Goal: Task Accomplishment & Management: Manage account settings

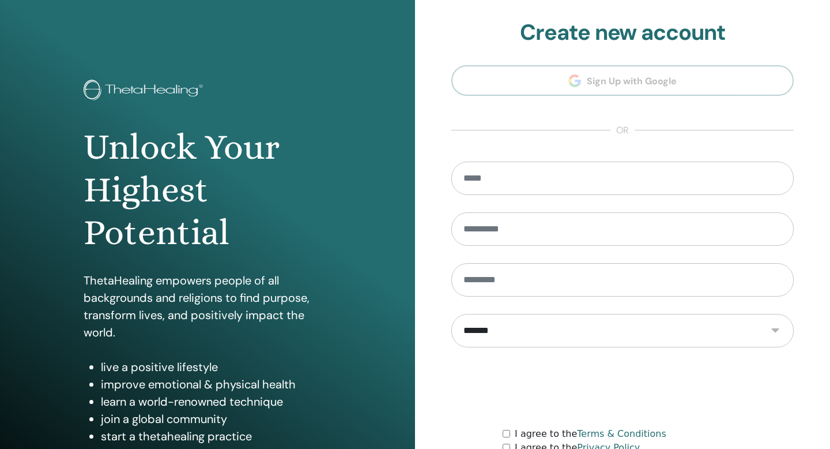
scroll to position [105, 0]
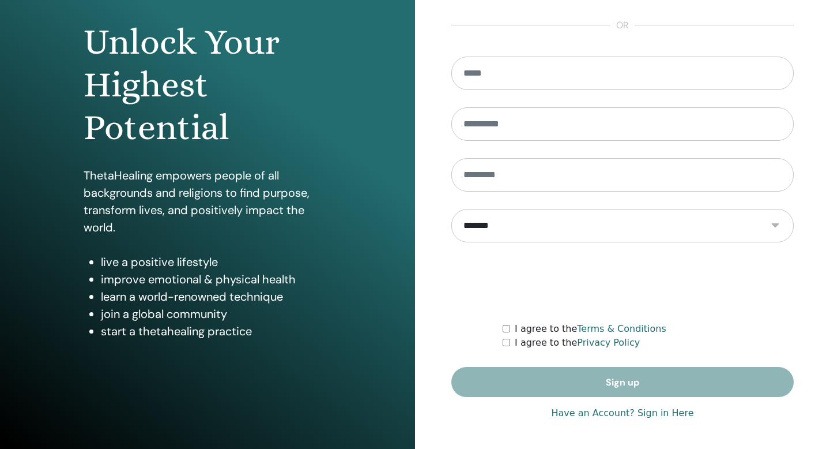
click at [630, 415] on link "Have an Account? Sign in Here" at bounding box center [622, 413] width 142 height 14
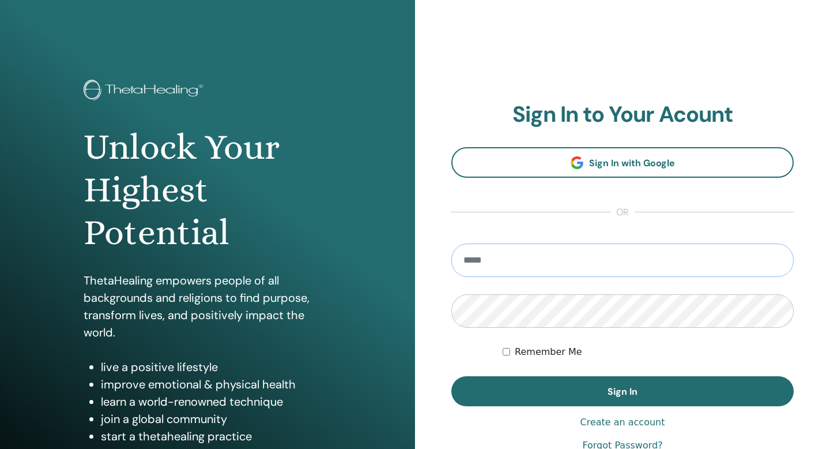
click at [539, 272] on input "email" at bounding box center [623, 259] width 343 height 33
type input "**********"
click at [452, 376] on button "Sign In" at bounding box center [623, 391] width 343 height 30
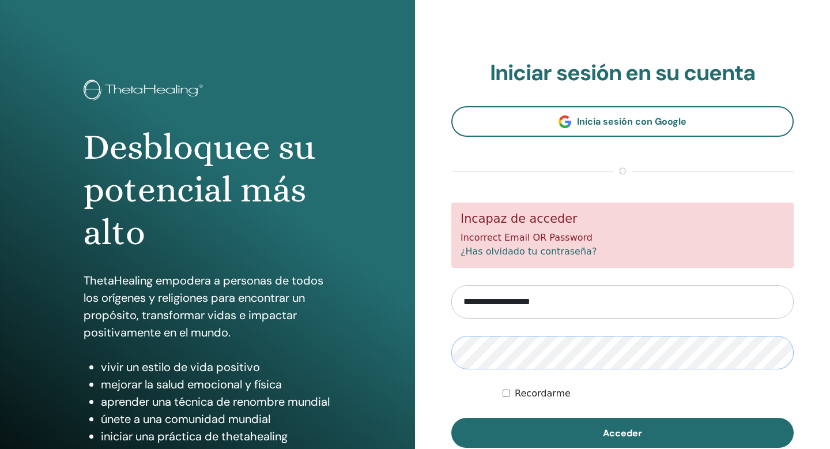
click at [452, 418] on button "Acceder" at bounding box center [623, 433] width 343 height 30
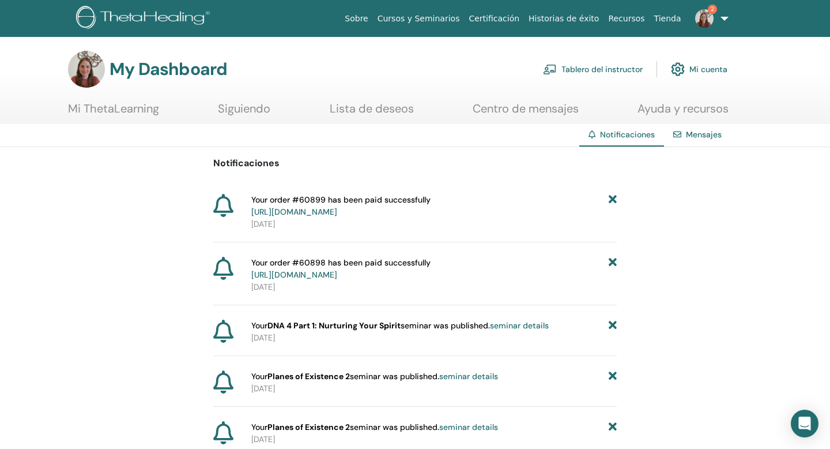
click at [626, 73] on link "Tablero del instructor" at bounding box center [593, 69] width 100 height 25
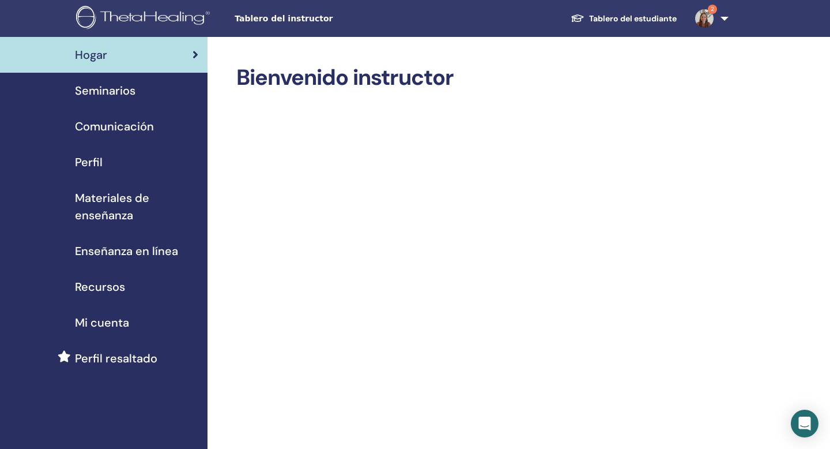
click at [161, 92] on div "Seminarios" at bounding box center [103, 90] width 189 height 17
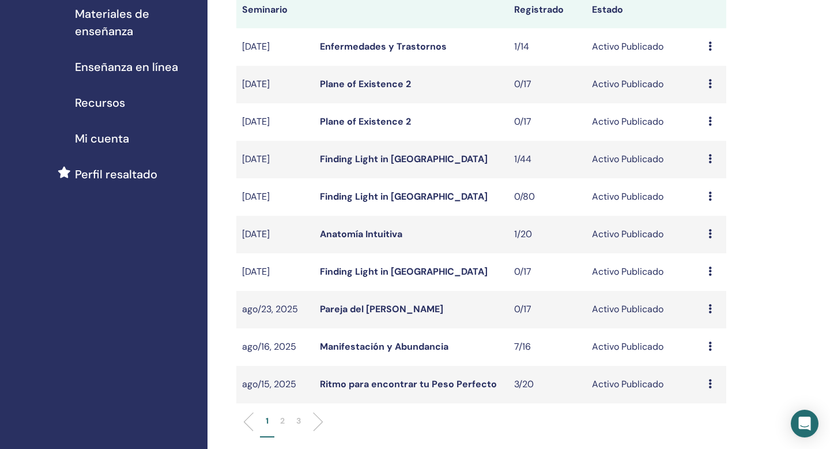
scroll to position [191, 0]
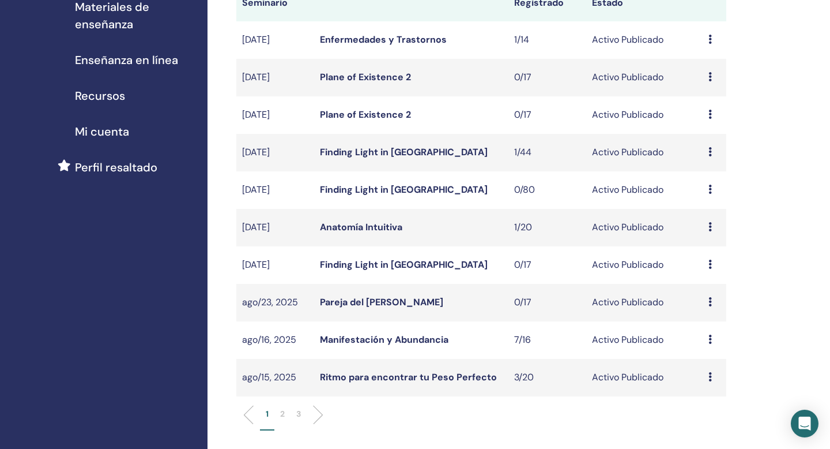
click at [407, 344] on link "Manifestación y Abundancia" at bounding box center [384, 339] width 129 height 12
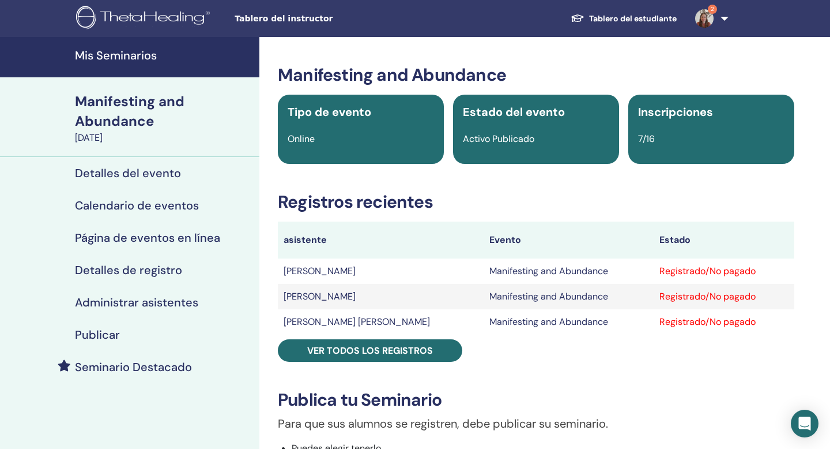
click at [185, 175] on div "Detalles del evento" at bounding box center [129, 173] width 241 height 14
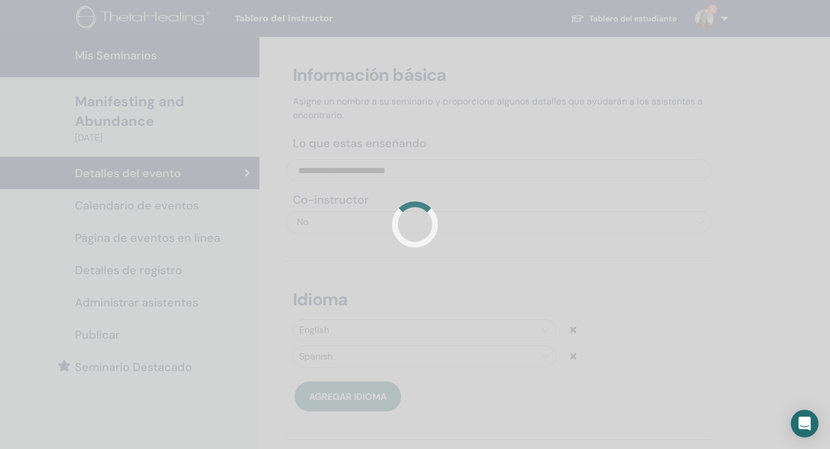
click at [194, 208] on h4 "Calendario de eventos" at bounding box center [137, 205] width 124 height 14
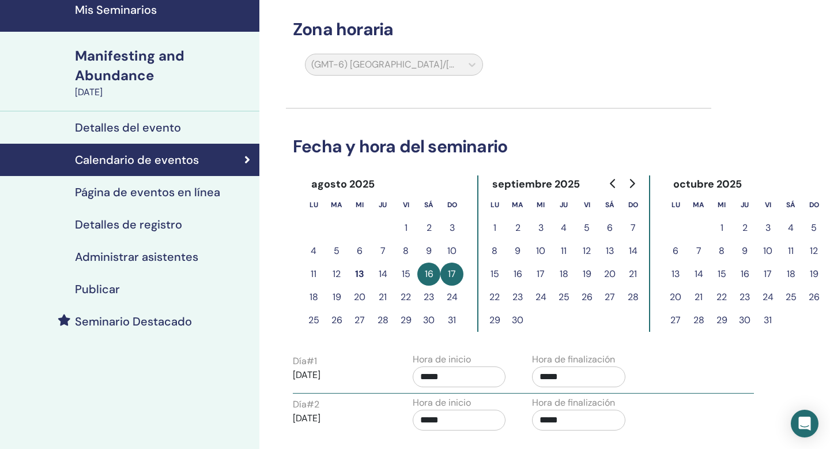
scroll to position [44, 0]
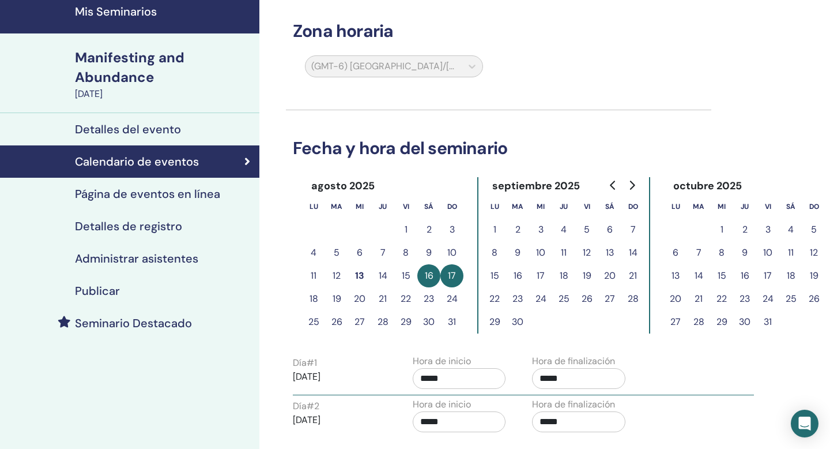
click at [148, 10] on h4 "Mis Seminarios" at bounding box center [164, 12] width 178 height 14
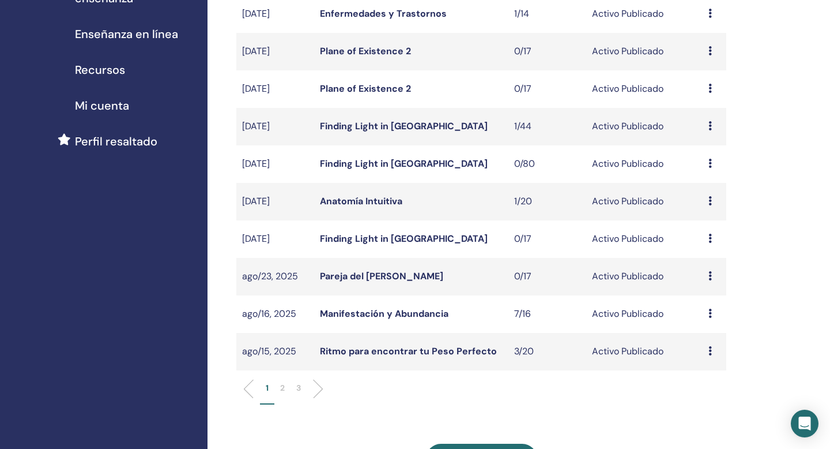
scroll to position [241, 0]
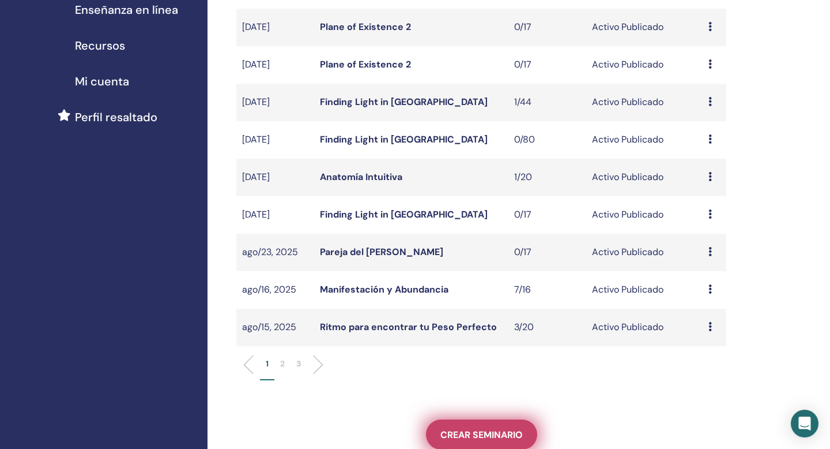
click at [489, 432] on span "Crear seminario" at bounding box center [482, 434] width 82 height 12
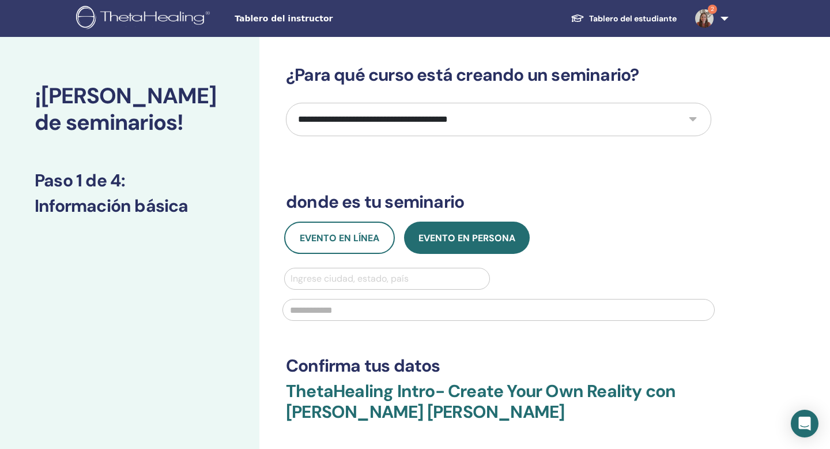
click at [364, 110] on select "**********" at bounding box center [499, 119] width 426 height 33
select select "*"
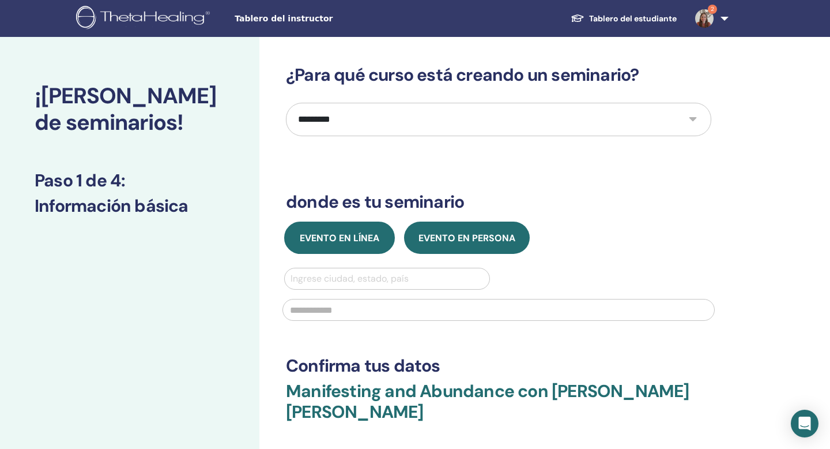
click at [367, 234] on span "Evento en línea" at bounding box center [340, 238] width 80 height 12
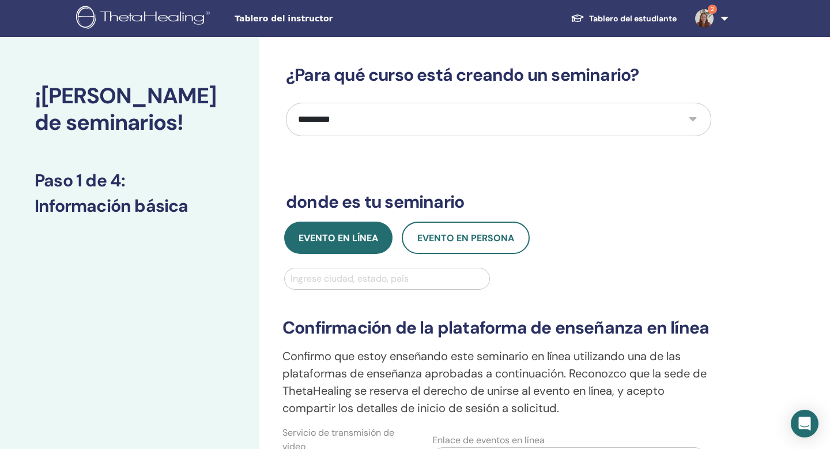
click at [364, 281] on div at bounding box center [387, 278] width 193 height 16
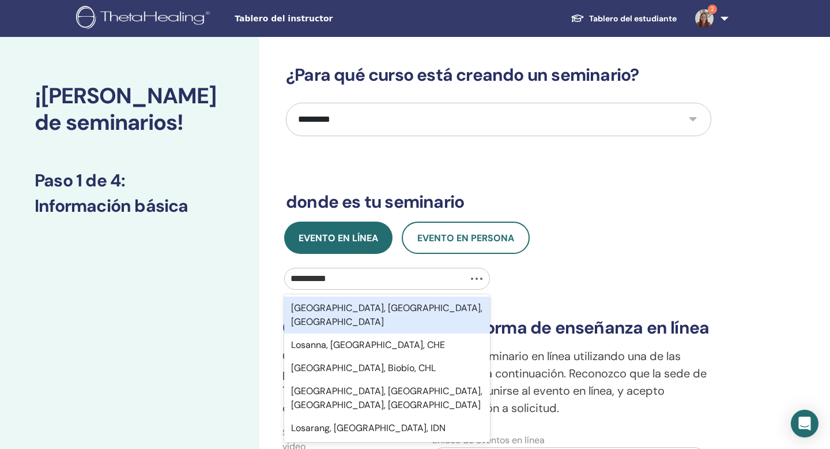
type input "**********"
click at [378, 309] on div "Los Angeles, CA, USA" at bounding box center [387, 314] width 206 height 37
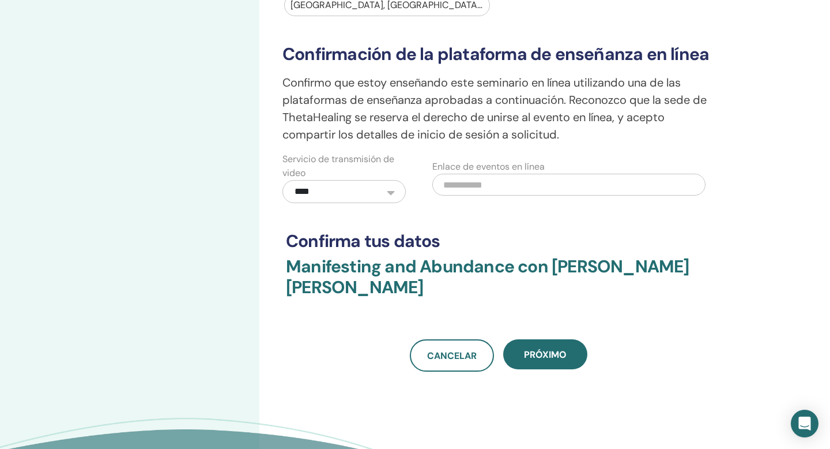
scroll to position [289, 0]
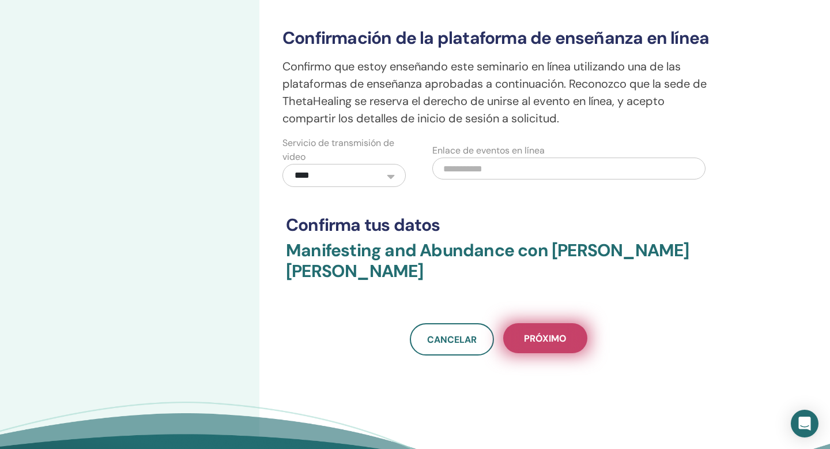
click at [532, 343] on span "próximo" at bounding box center [545, 338] width 43 height 12
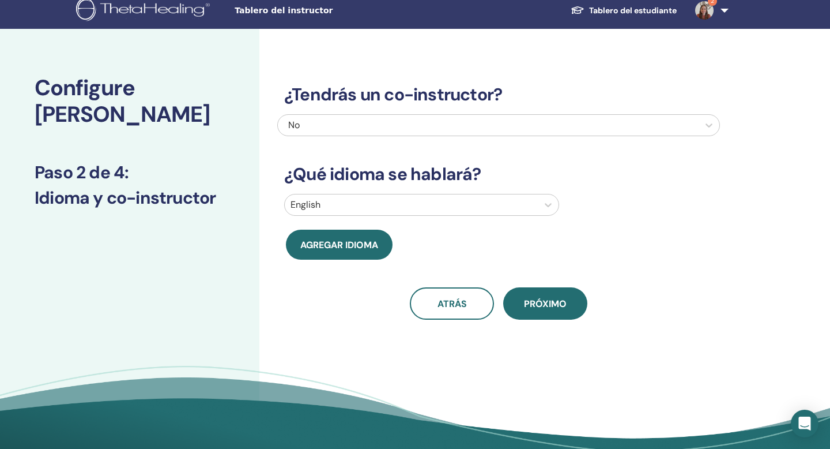
scroll to position [0, 0]
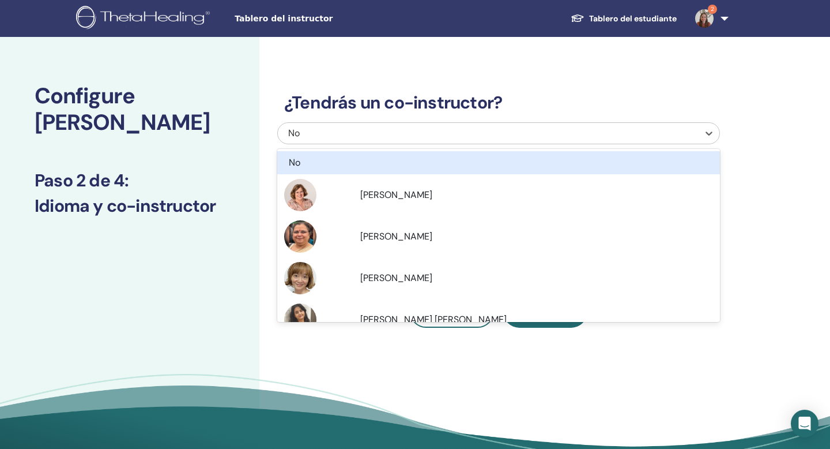
click at [357, 136] on div "No" at bounding box center [456, 133] width 337 height 14
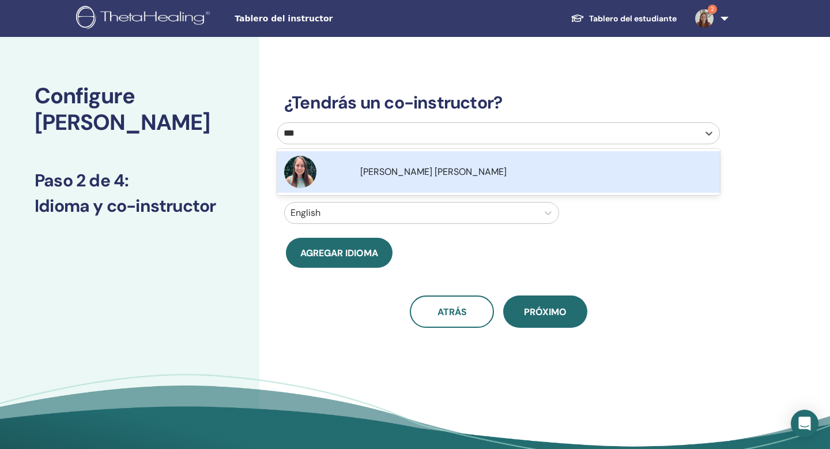
type input "****"
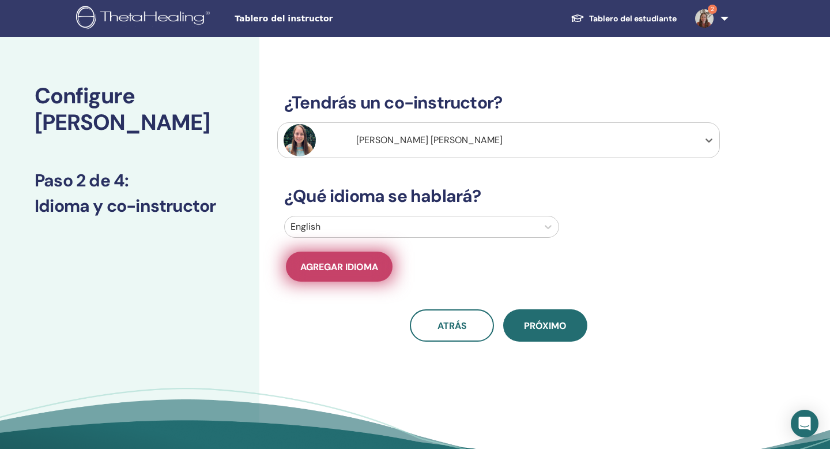
click at [339, 269] on span "Agregar idioma" at bounding box center [339, 267] width 78 height 12
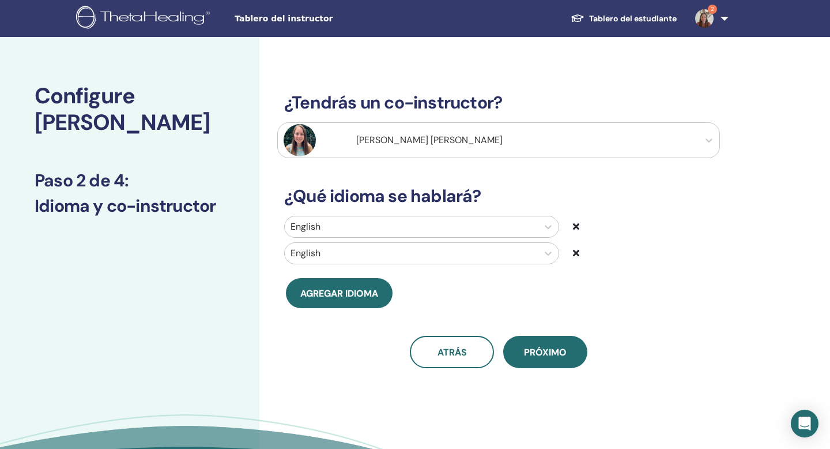
click at [330, 251] on div at bounding box center [412, 253] width 242 height 16
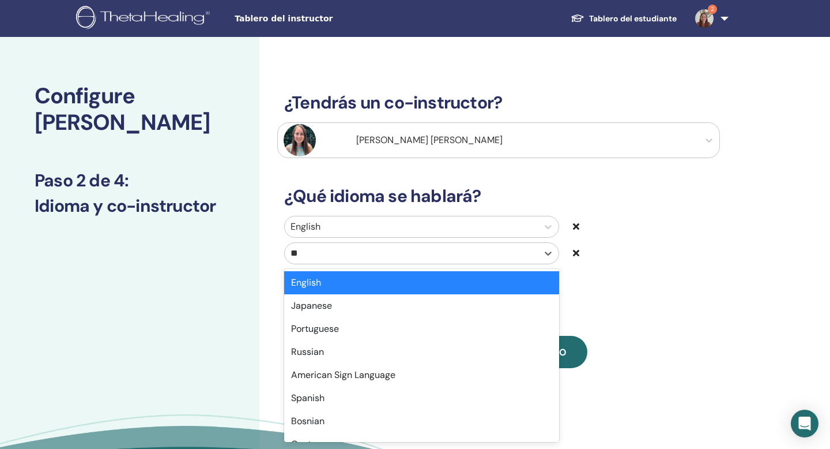
type input "***"
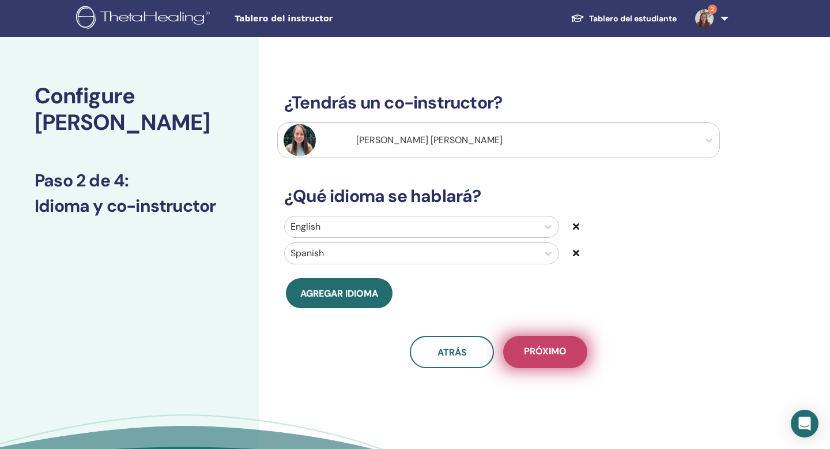
click at [535, 358] on span "próximo" at bounding box center [545, 352] width 43 height 14
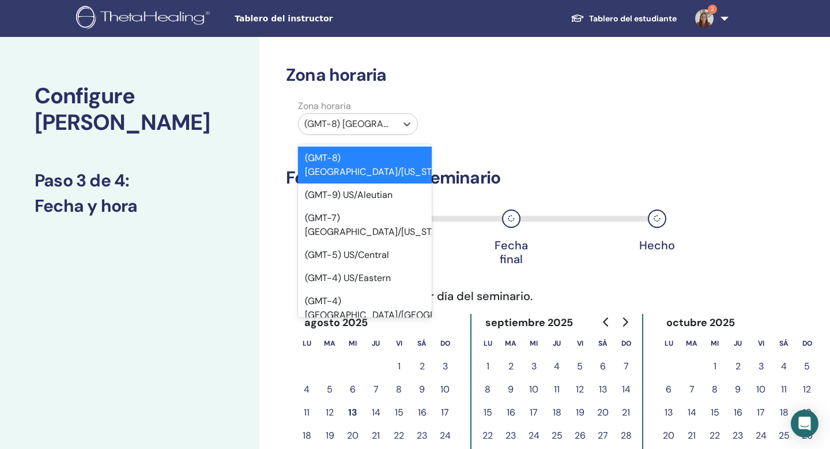
click at [386, 123] on div at bounding box center [347, 124] width 87 height 16
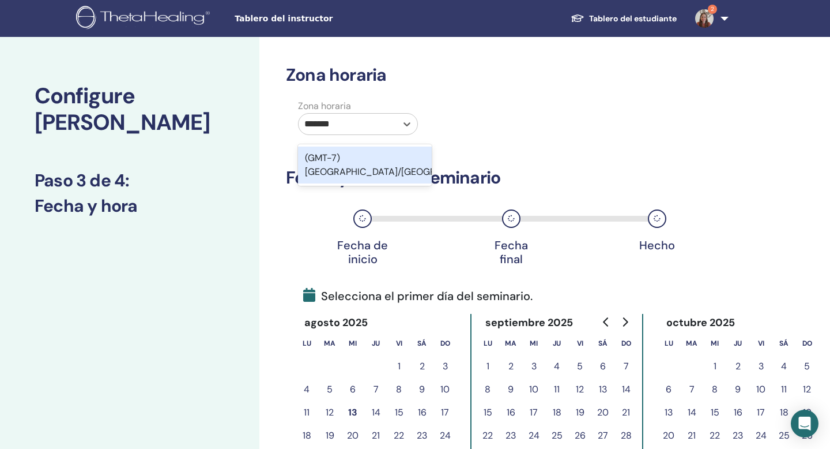
type input "********"
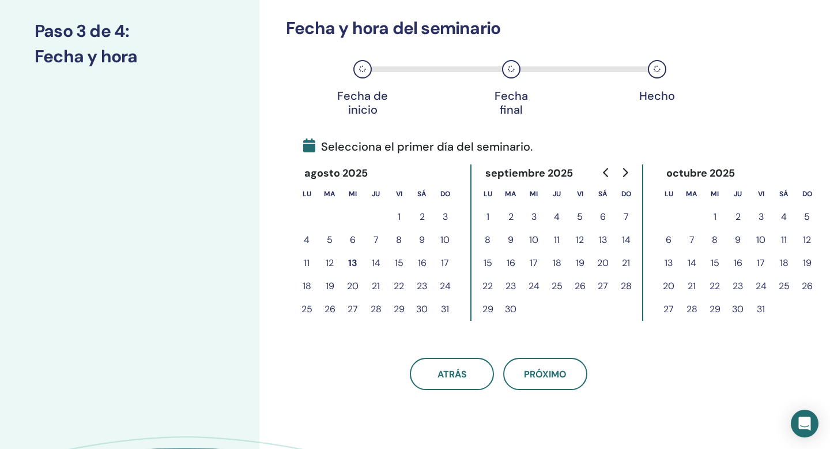
scroll to position [154, 0]
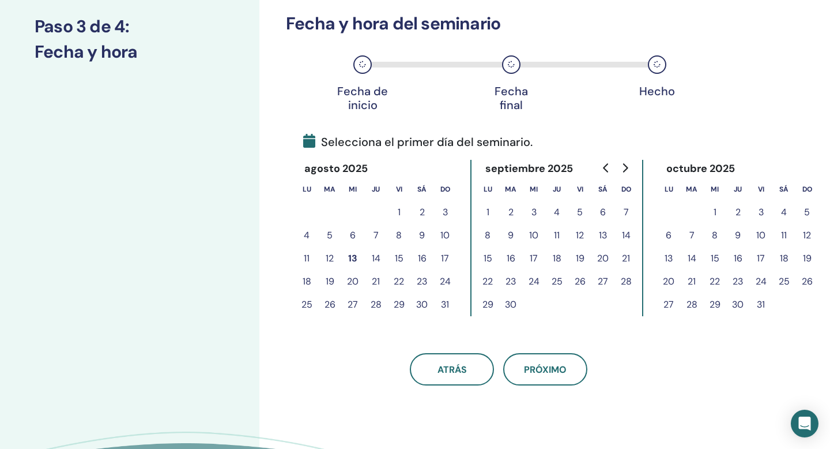
click at [423, 255] on button "16" at bounding box center [422, 258] width 23 height 23
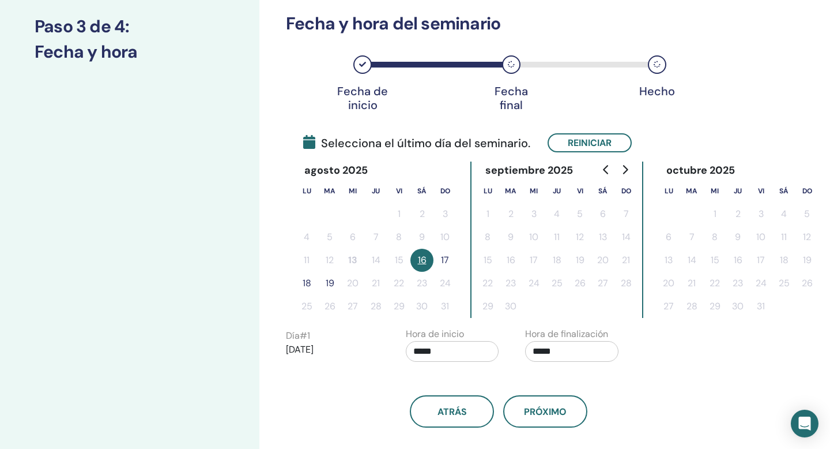
click at [439, 257] on button "17" at bounding box center [445, 260] width 23 height 23
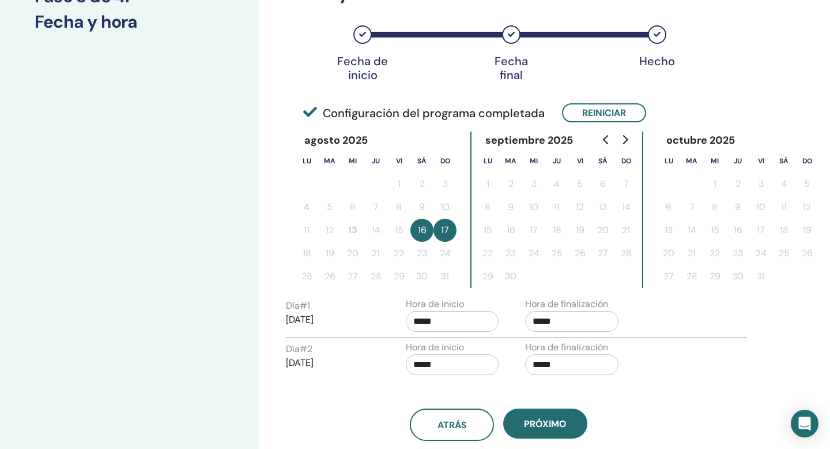
scroll to position [194, 0]
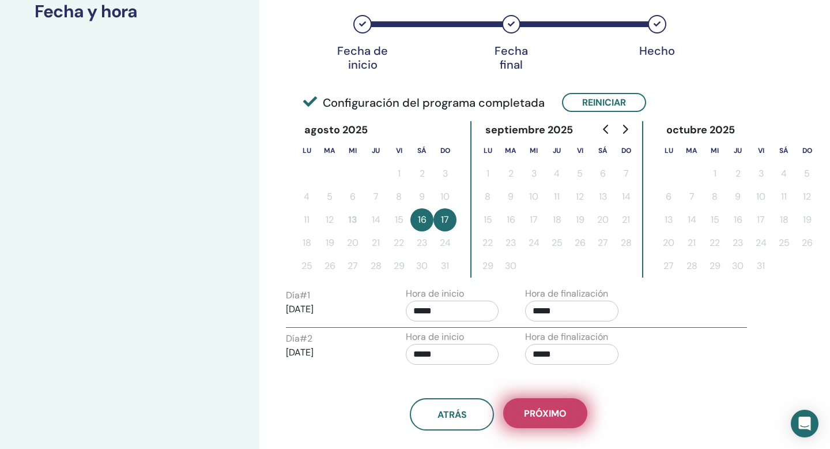
click at [542, 401] on button "próximo" at bounding box center [545, 413] width 84 height 30
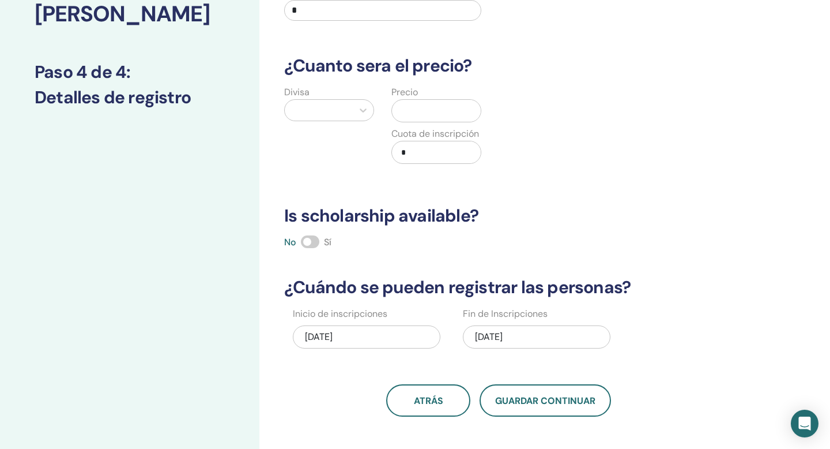
scroll to position [47, 0]
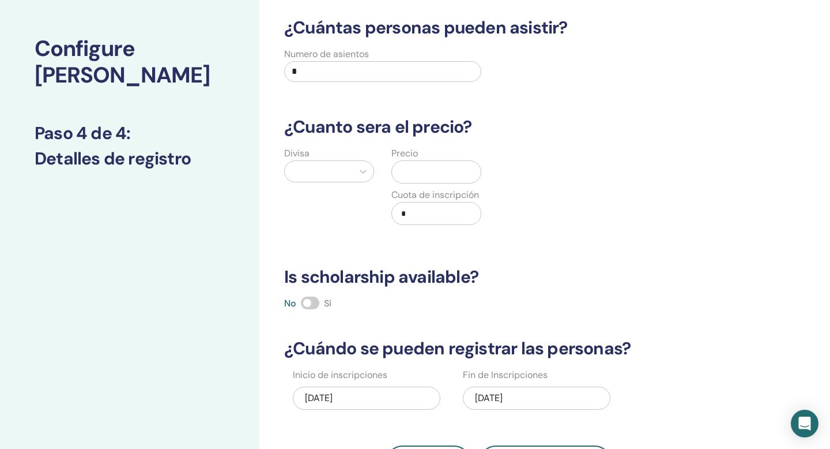
click at [332, 73] on input "*" at bounding box center [382, 71] width 197 height 21
click at [364, 171] on icon at bounding box center [363, 172] width 7 height 4
click at [373, 66] on input "*" at bounding box center [382, 71] width 197 height 21
type input "*"
click at [360, 168] on icon at bounding box center [364, 172] width 12 height 12
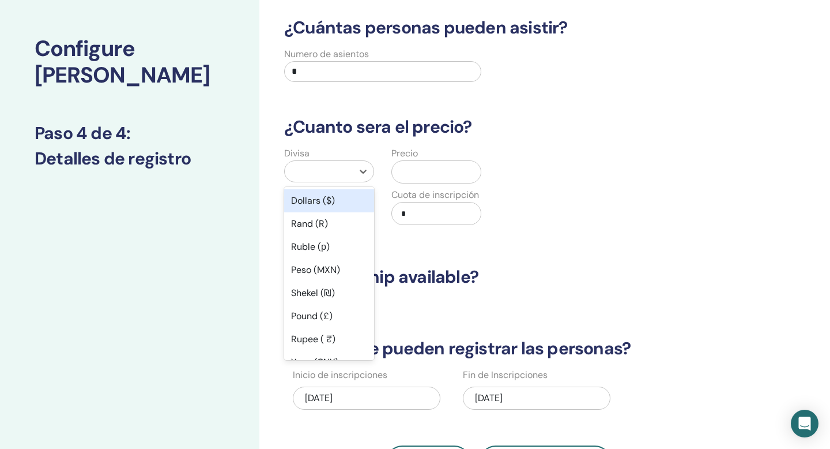
click at [345, 206] on div "Dollars ($)" at bounding box center [329, 200] width 90 height 23
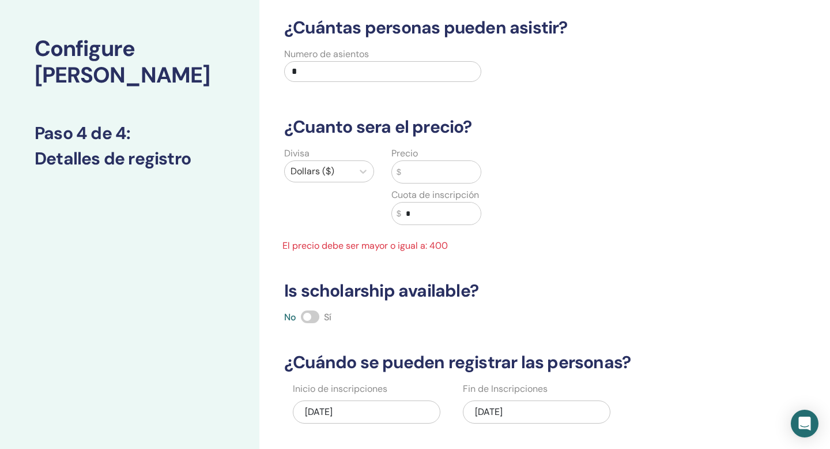
click at [410, 172] on input "text" at bounding box center [441, 172] width 80 height 22
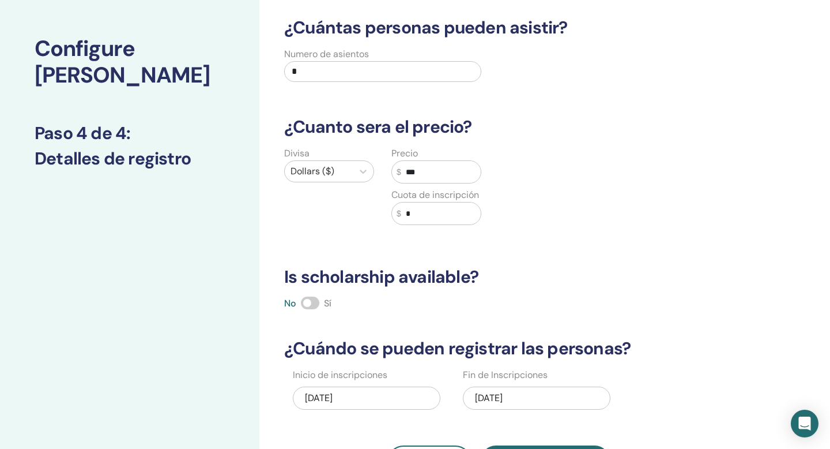
type input "***"
click at [315, 302] on span at bounding box center [310, 302] width 18 height 13
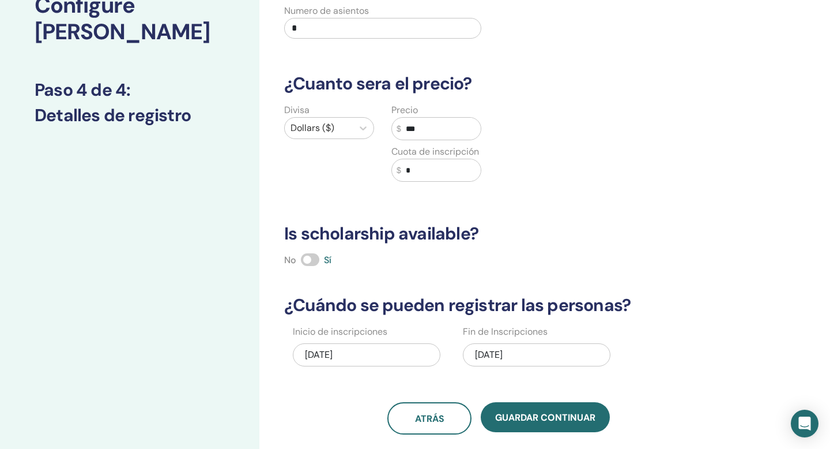
scroll to position [224, 0]
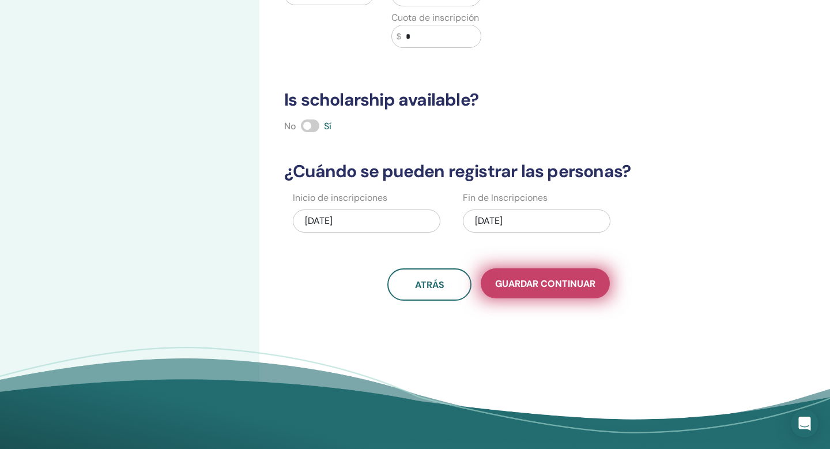
click at [525, 291] on button "Guardar Continuar" at bounding box center [545, 283] width 129 height 30
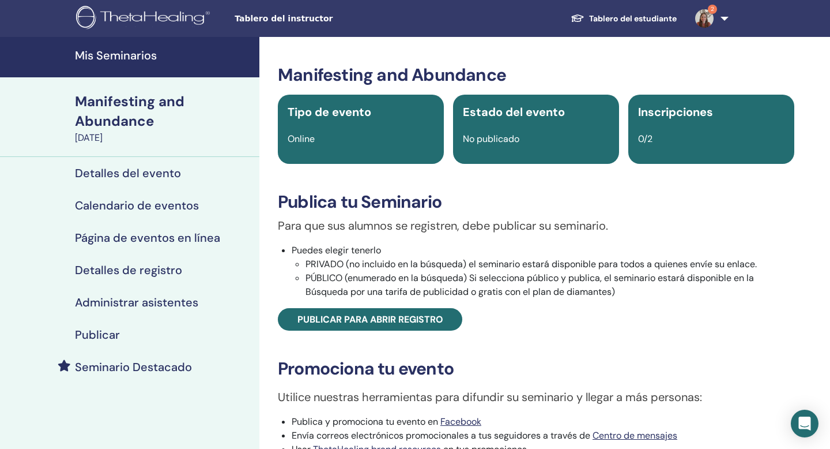
click at [430, 304] on div "Para que sus alumnos se registren, debe publicar su seminario. Puedes elegir te…" at bounding box center [536, 274] width 534 height 114
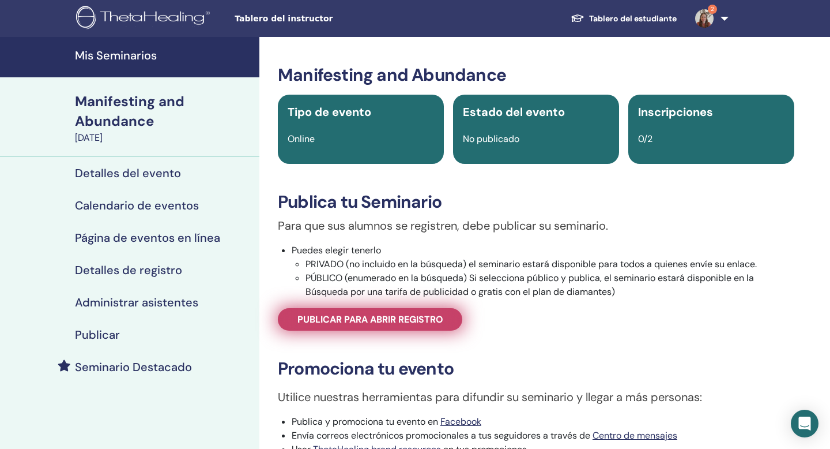
click at [430, 314] on span "Publicar para abrir registro" at bounding box center [371, 319] width 146 height 12
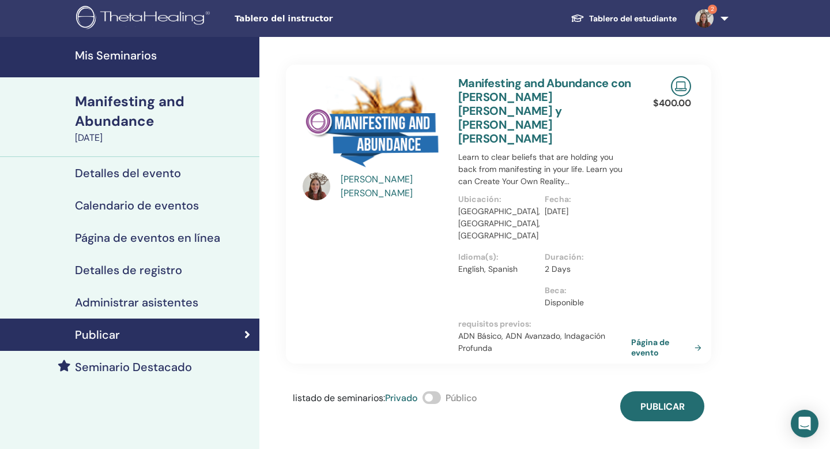
click at [436, 391] on span at bounding box center [432, 397] width 18 height 13
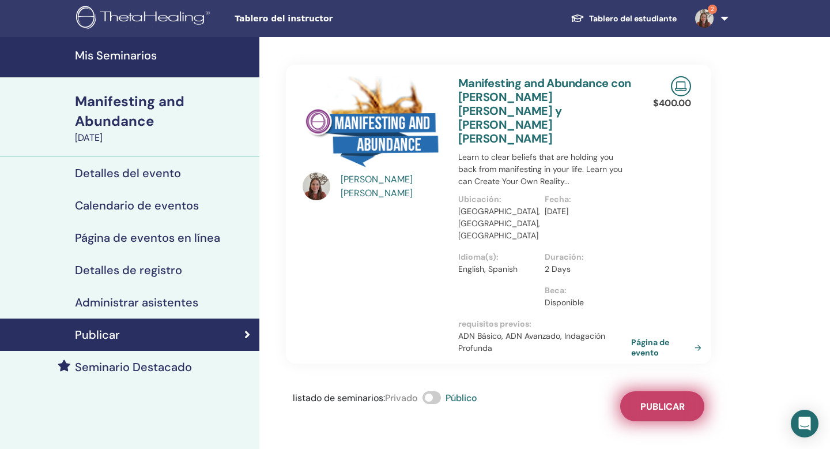
click at [652, 391] on button "Publicar" at bounding box center [663, 406] width 84 height 30
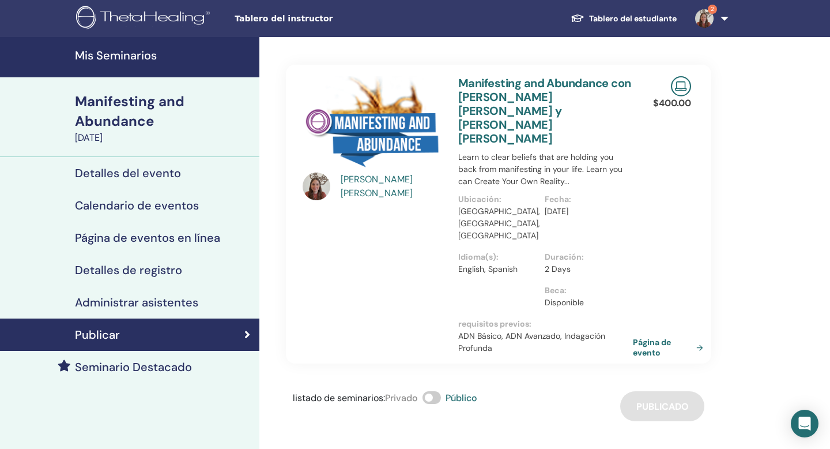
click at [644, 337] on link "Página de evento" at bounding box center [670, 347] width 75 height 21
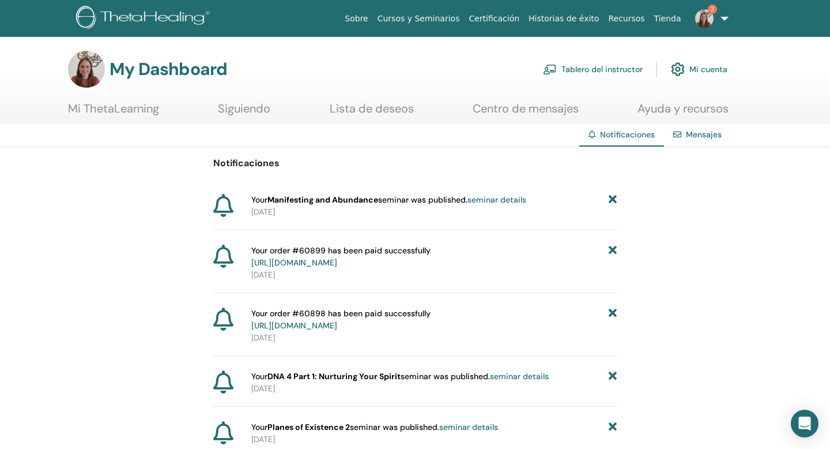
click at [708, 14] on img at bounding box center [704, 18] width 18 height 18
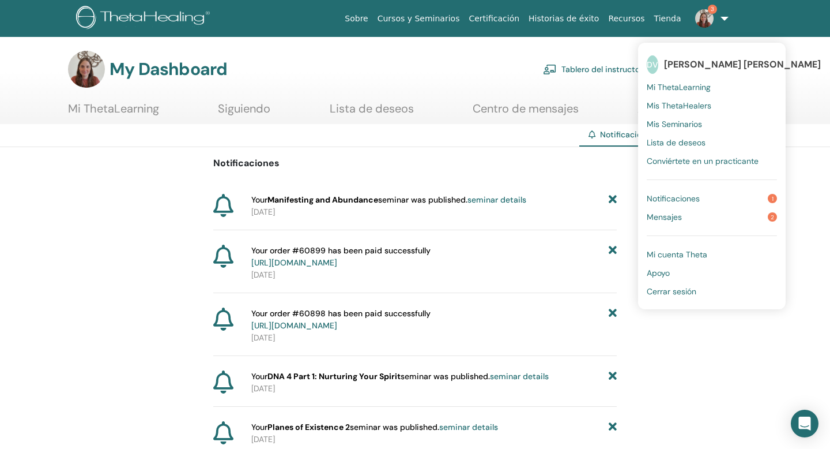
click at [678, 219] on span "Mensajes" at bounding box center [664, 217] width 35 height 10
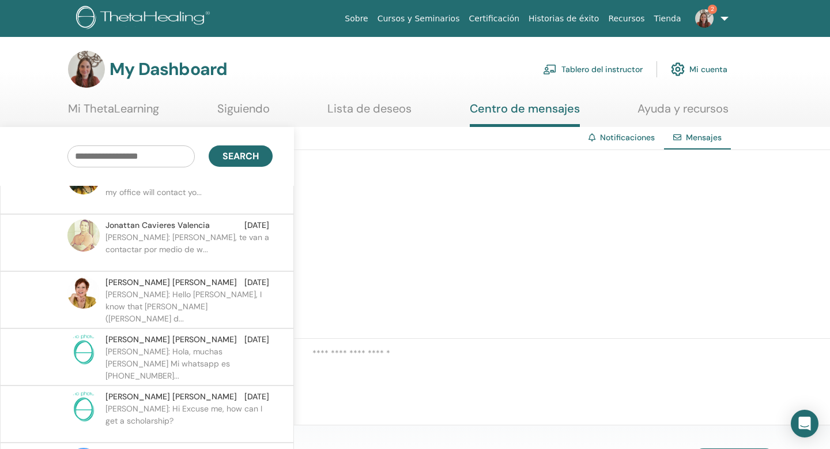
scroll to position [1025, 0]
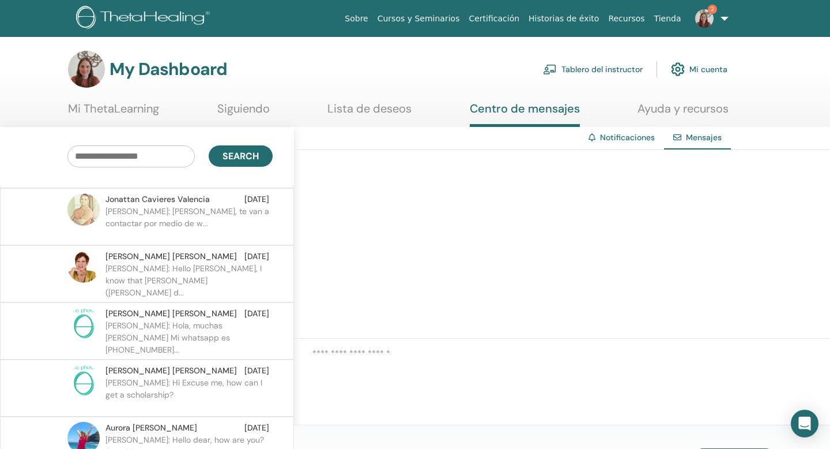
click at [611, 133] on link "Notificaciones" at bounding box center [627, 137] width 55 height 10
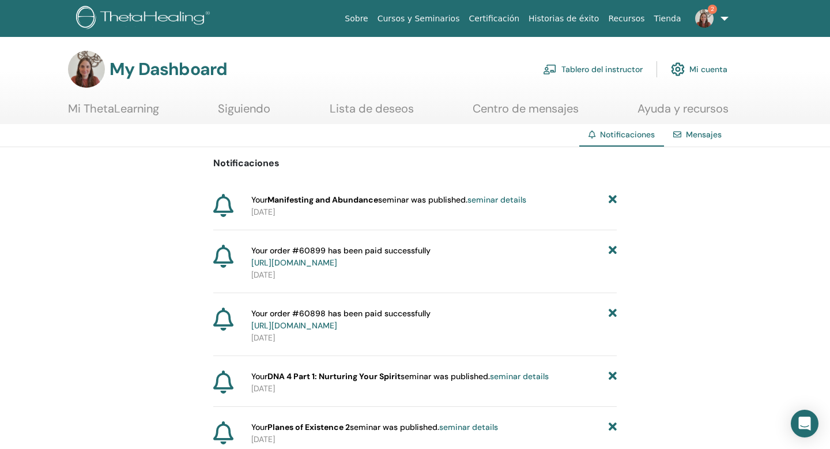
click at [576, 71] on link "Tablero del instructor" at bounding box center [593, 69] width 100 height 25
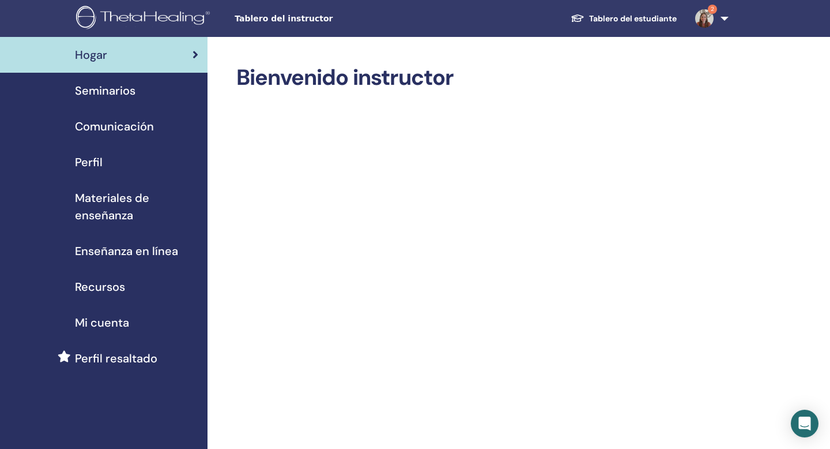
click at [143, 95] on div "Seminarios" at bounding box center [103, 90] width 189 height 17
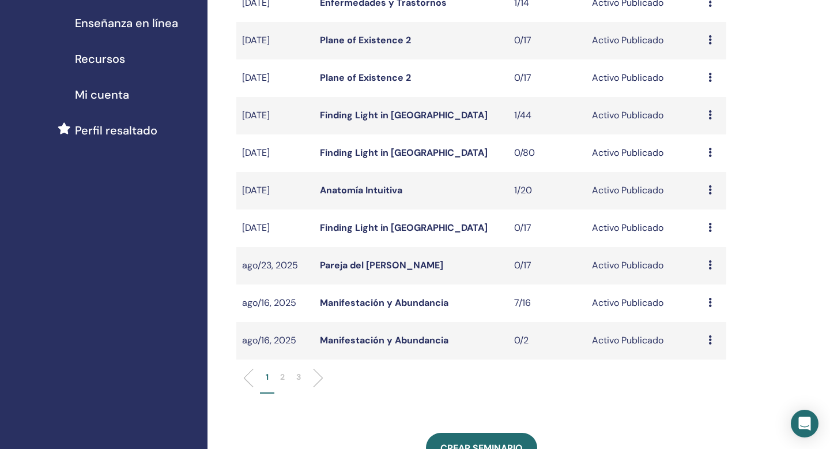
scroll to position [229, 0]
click at [713, 302] on div "Avance Editar asistentes Cancelar" at bounding box center [715, 302] width 12 height 14
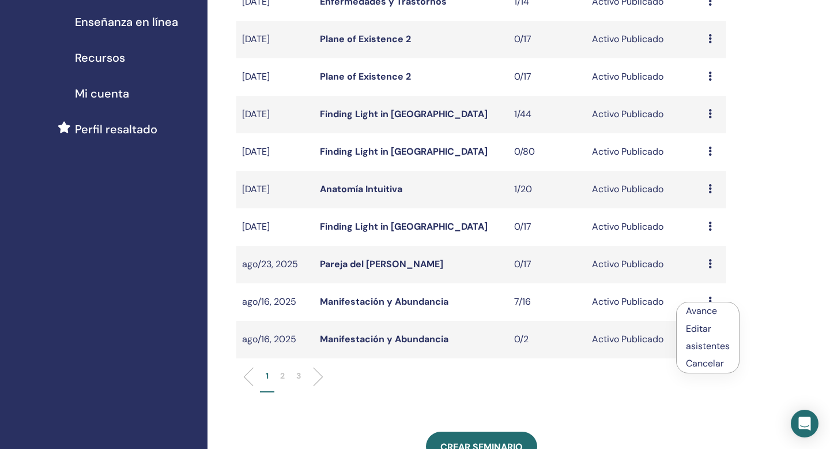
click at [284, 377] on p "2" at bounding box center [282, 376] width 5 height 12
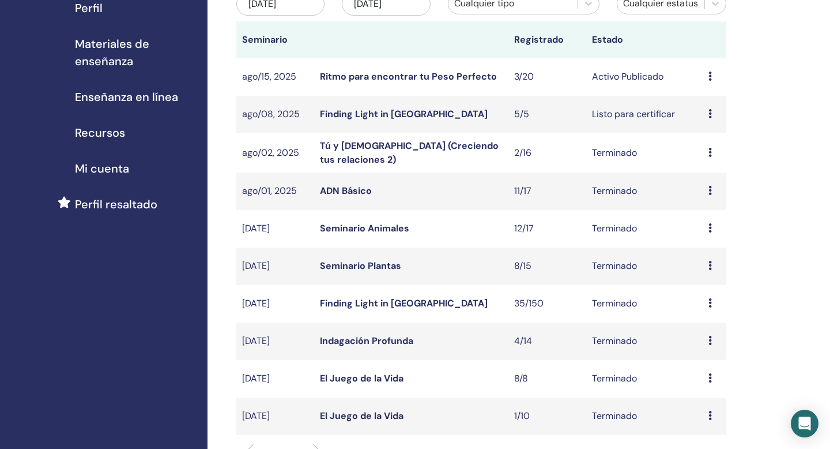
scroll to position [157, 0]
